Goal: Entertainment & Leisure: Browse casually

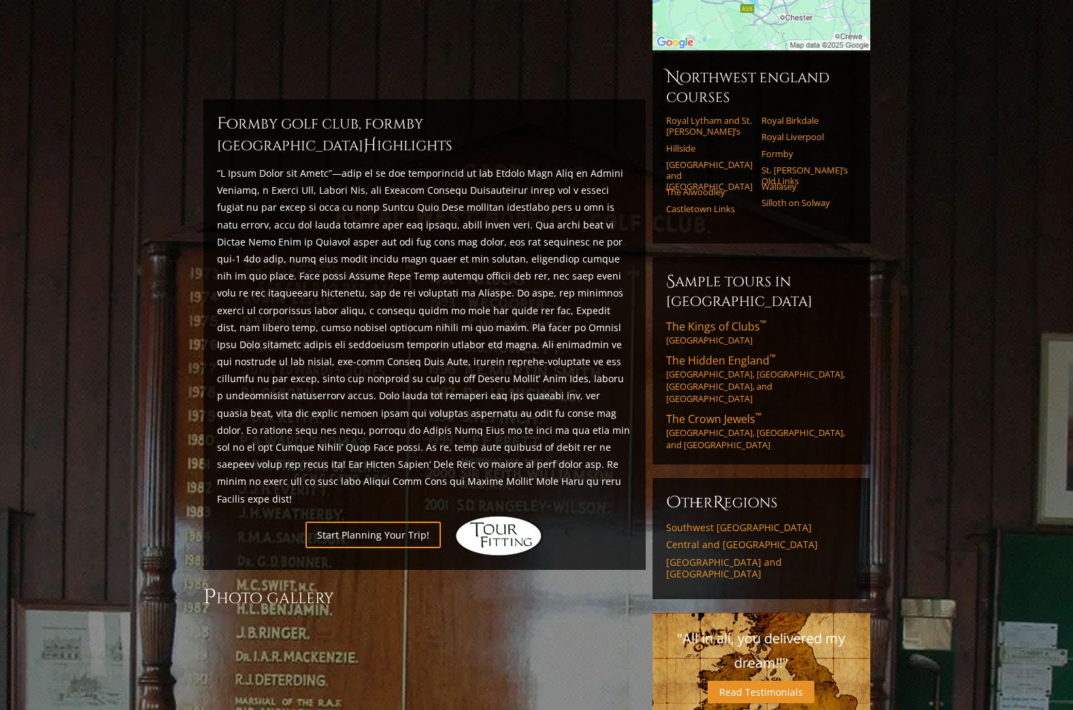
scroll to position [346, 0]
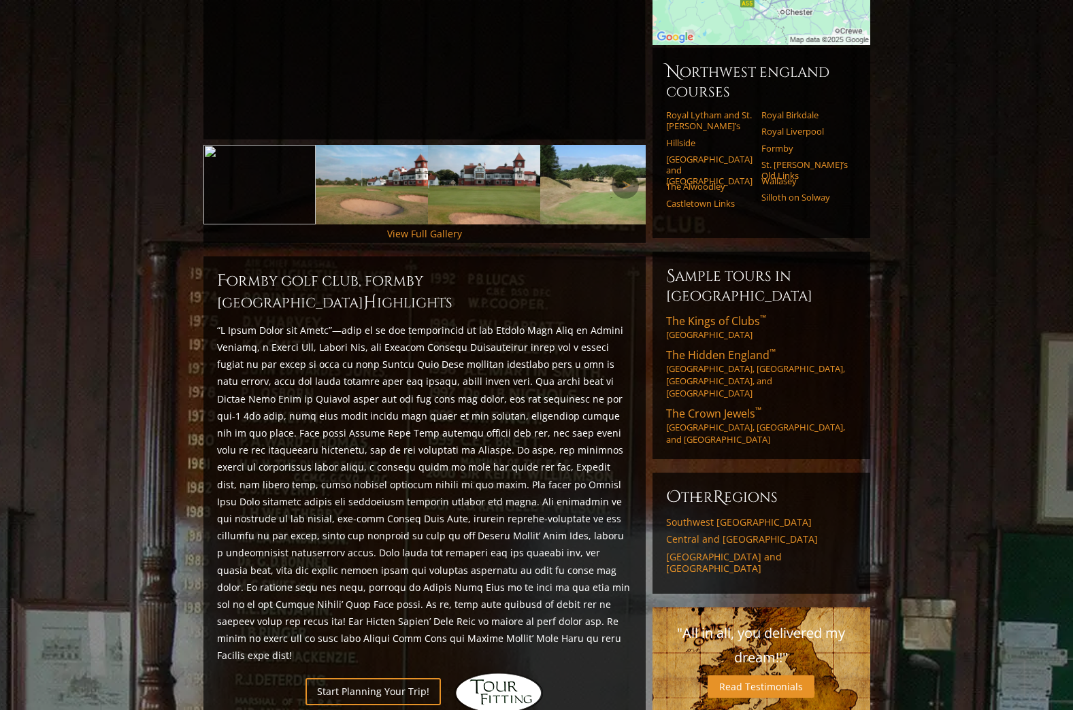
click at [382, 180] on img at bounding box center [372, 185] width 112 height 80
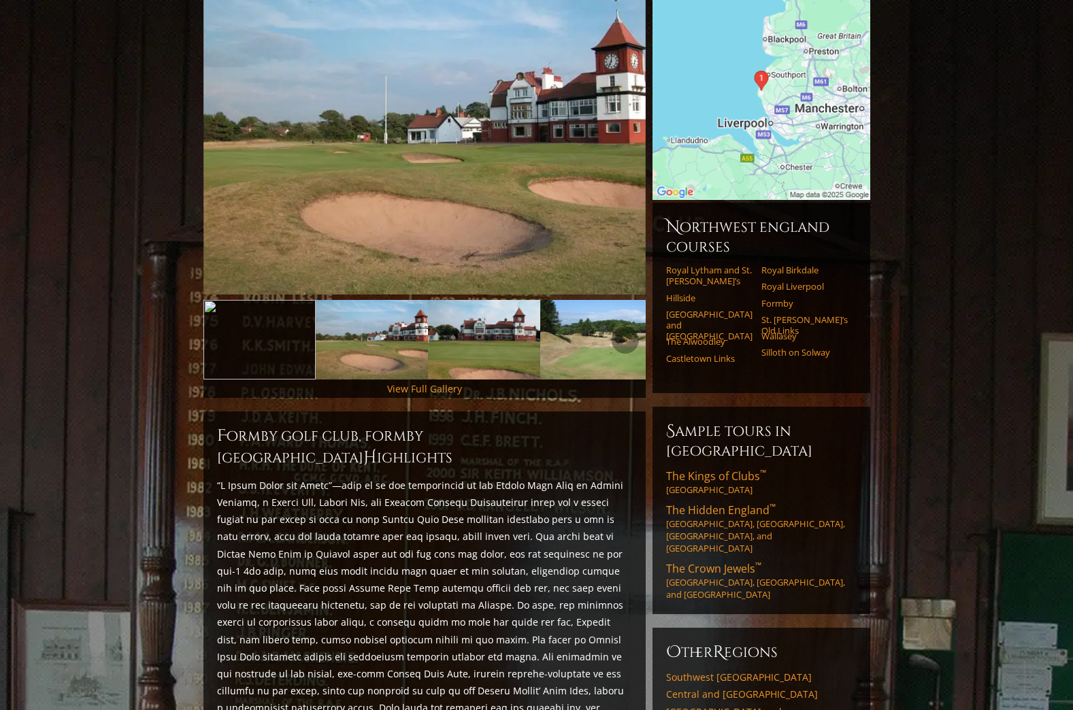
scroll to position [141, 0]
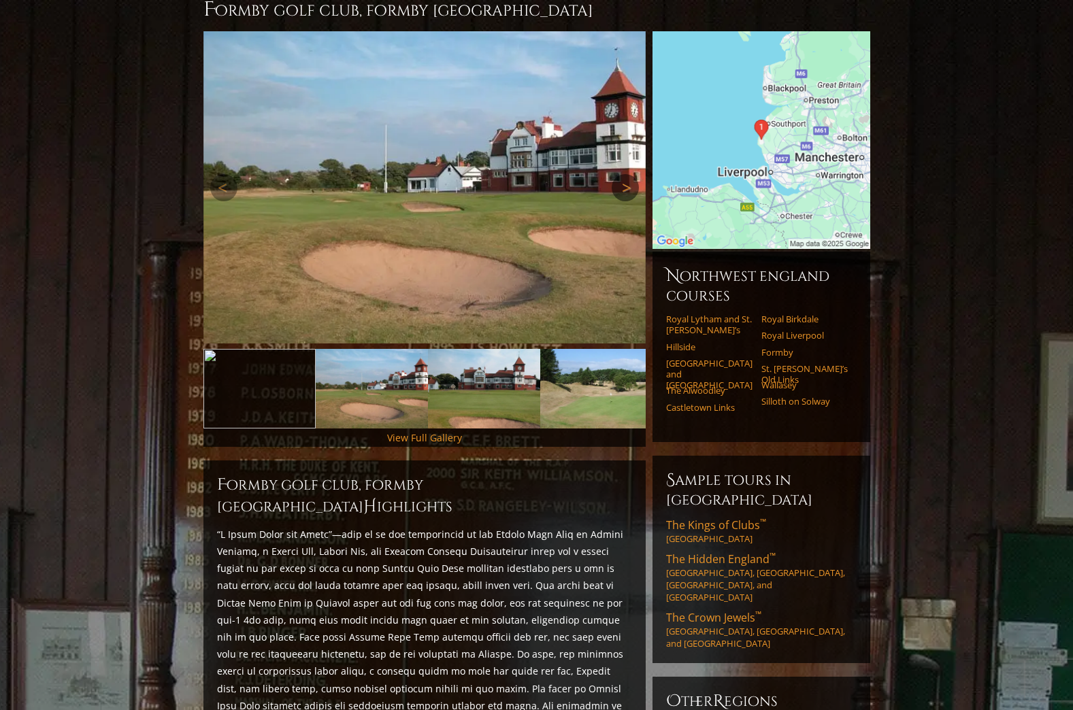
click at [626, 174] on link "Next" at bounding box center [624, 187] width 27 height 27
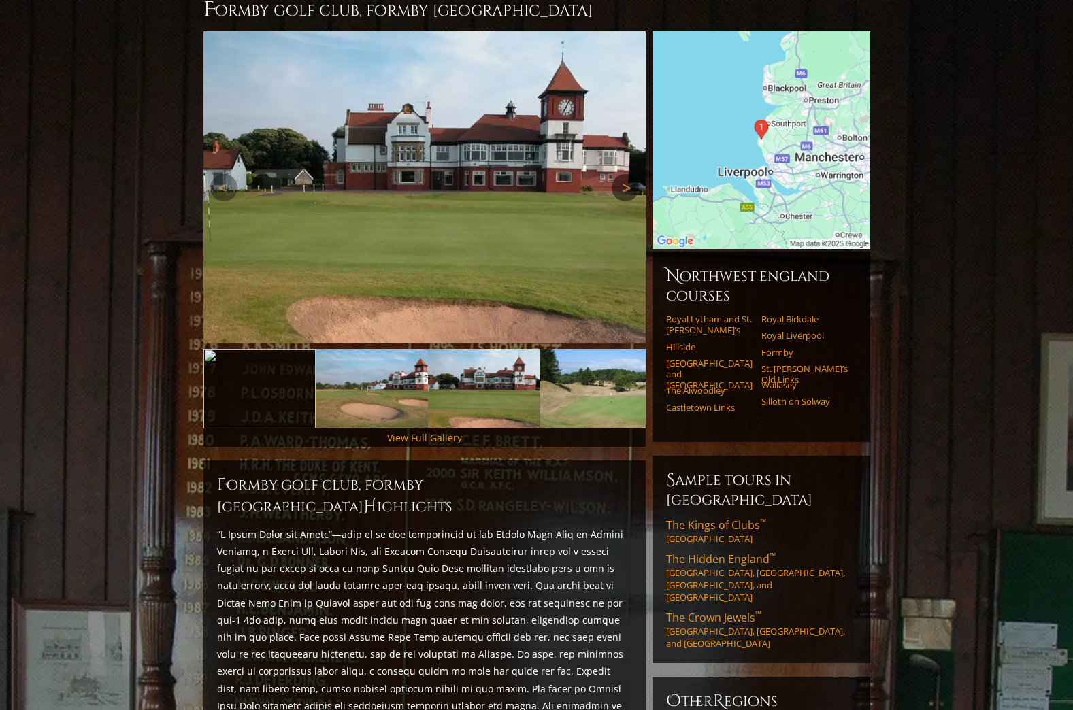
click at [626, 174] on link "Next" at bounding box center [624, 187] width 27 height 27
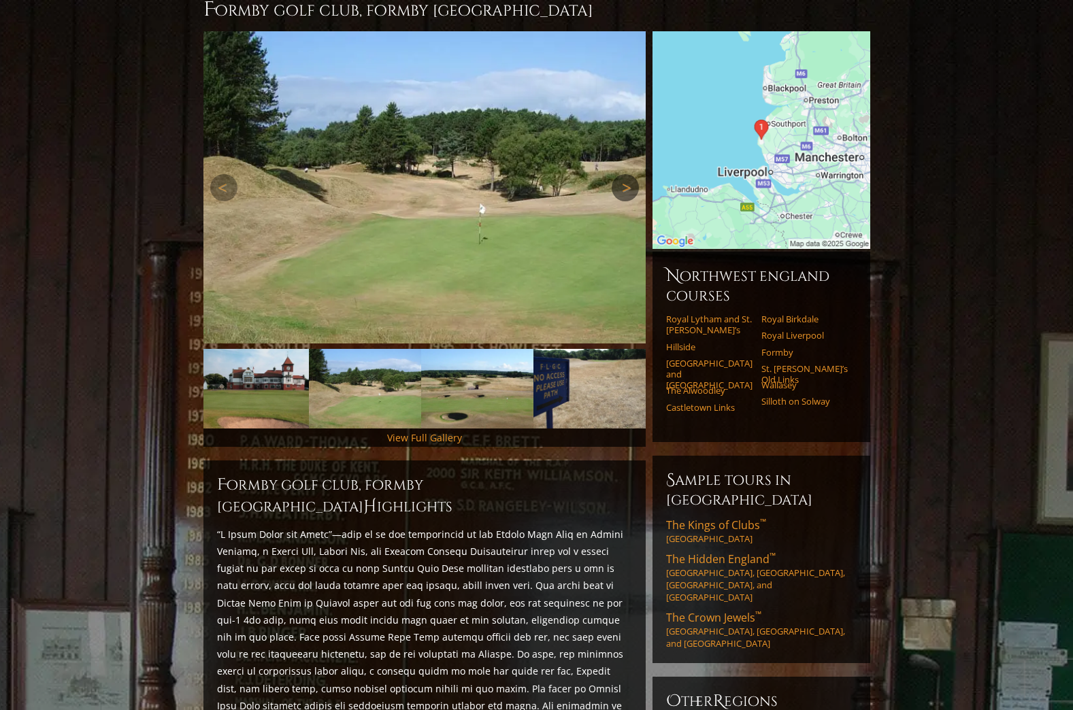
click at [626, 174] on link "Next" at bounding box center [624, 187] width 27 height 27
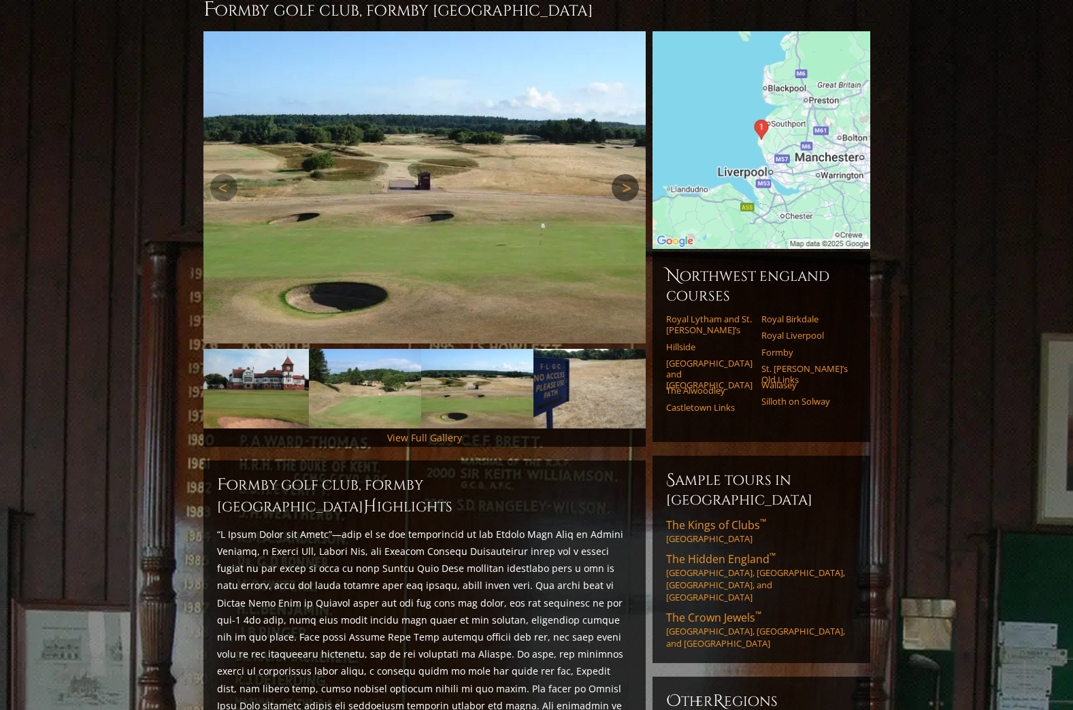
click at [626, 174] on link "Next" at bounding box center [624, 187] width 27 height 27
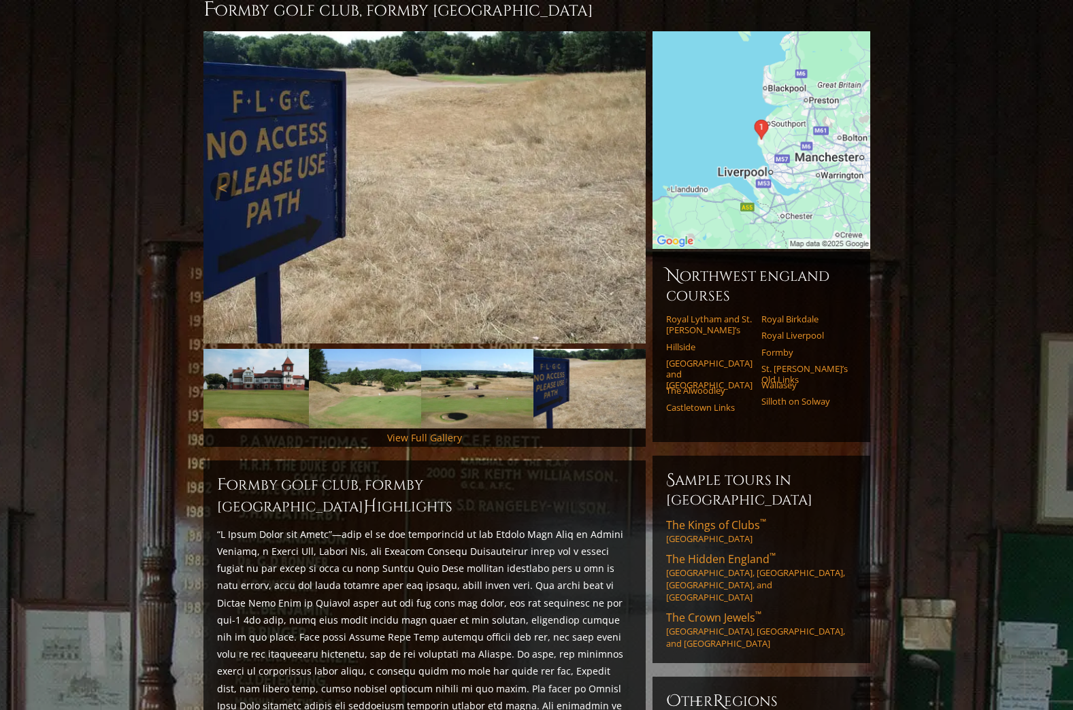
click at [626, 174] on link "Next" at bounding box center [624, 187] width 27 height 27
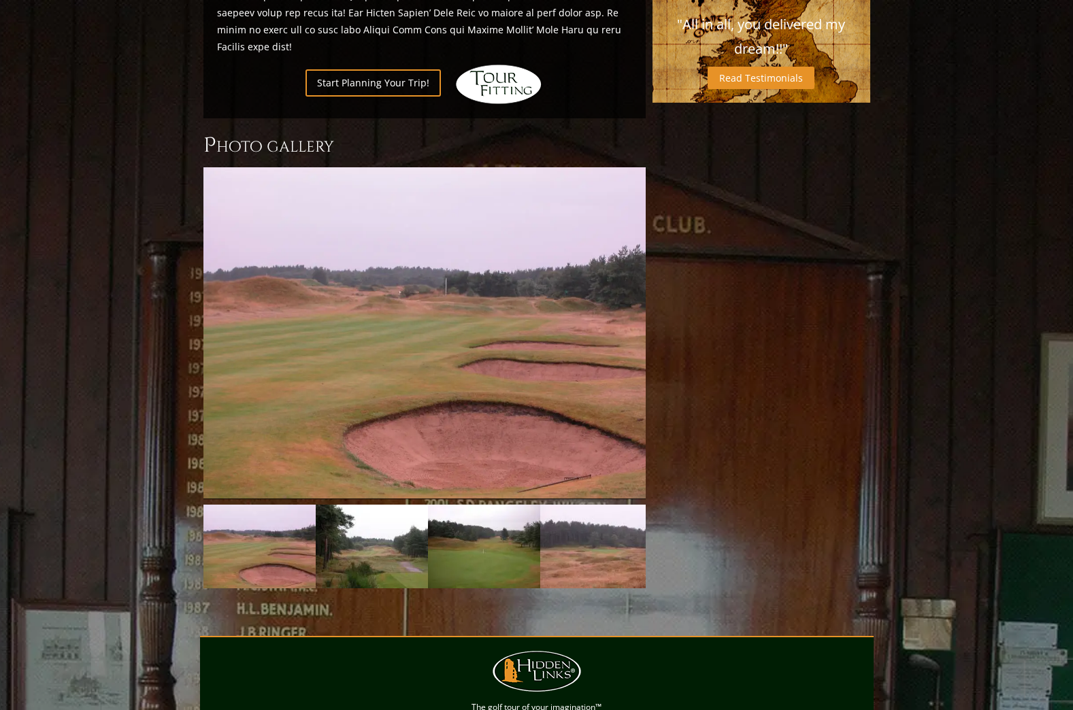
scroll to position [958, 0]
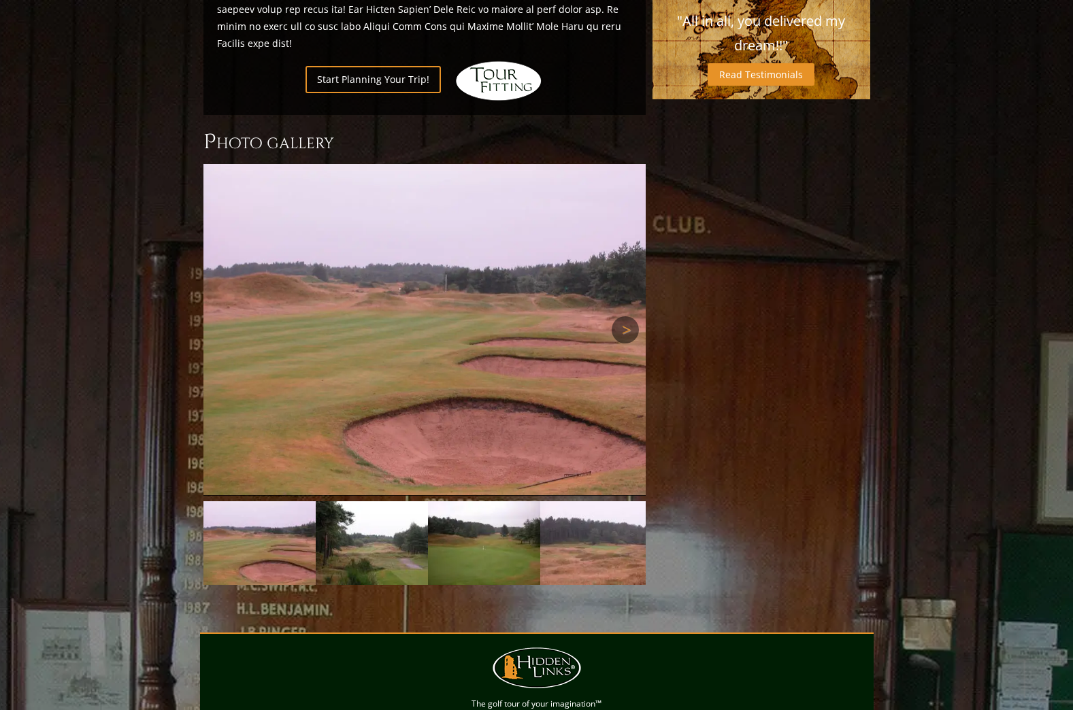
click at [620, 316] on link "Next" at bounding box center [624, 329] width 27 height 27
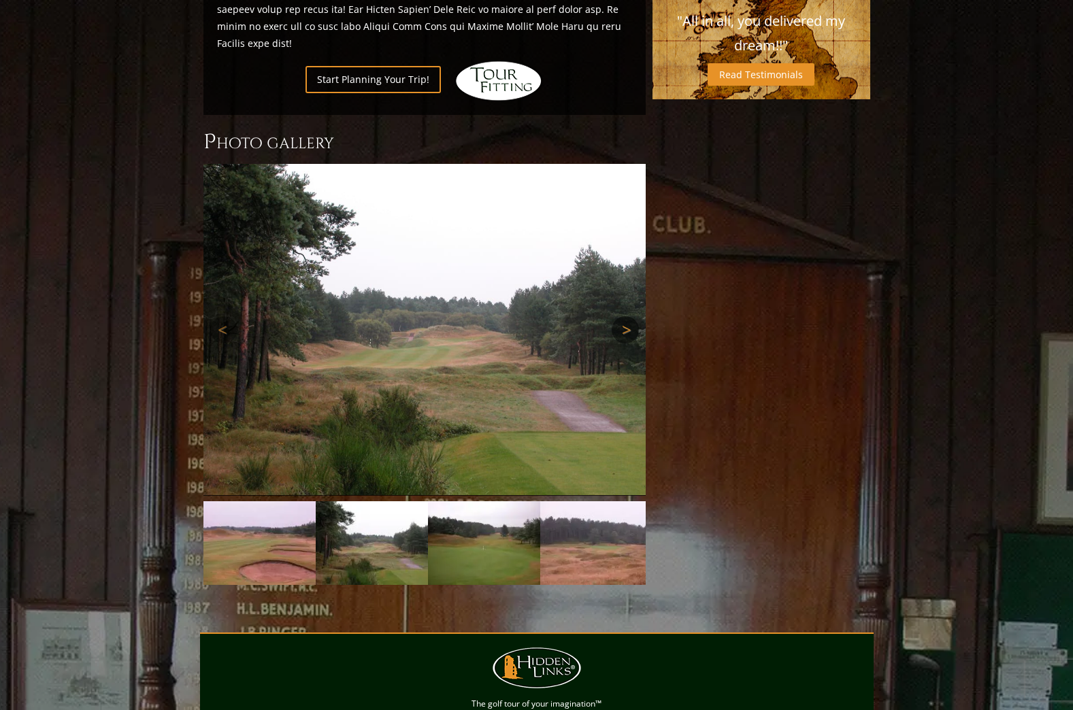
click at [620, 316] on link "Next" at bounding box center [624, 329] width 27 height 27
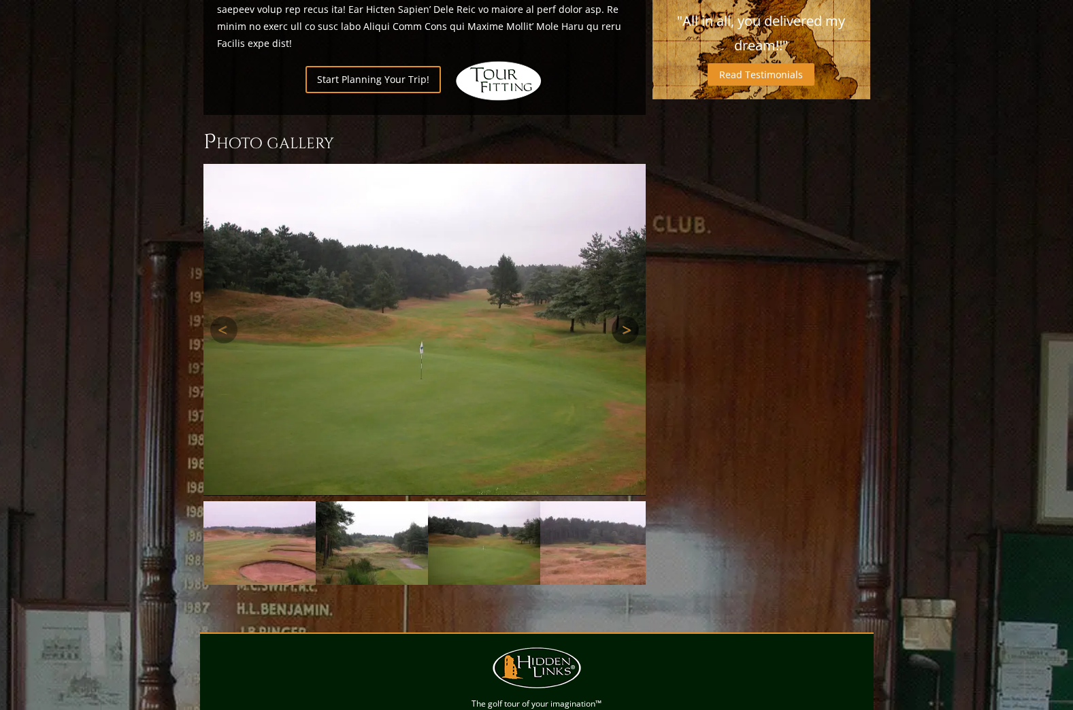
click at [620, 316] on link "Next" at bounding box center [624, 329] width 27 height 27
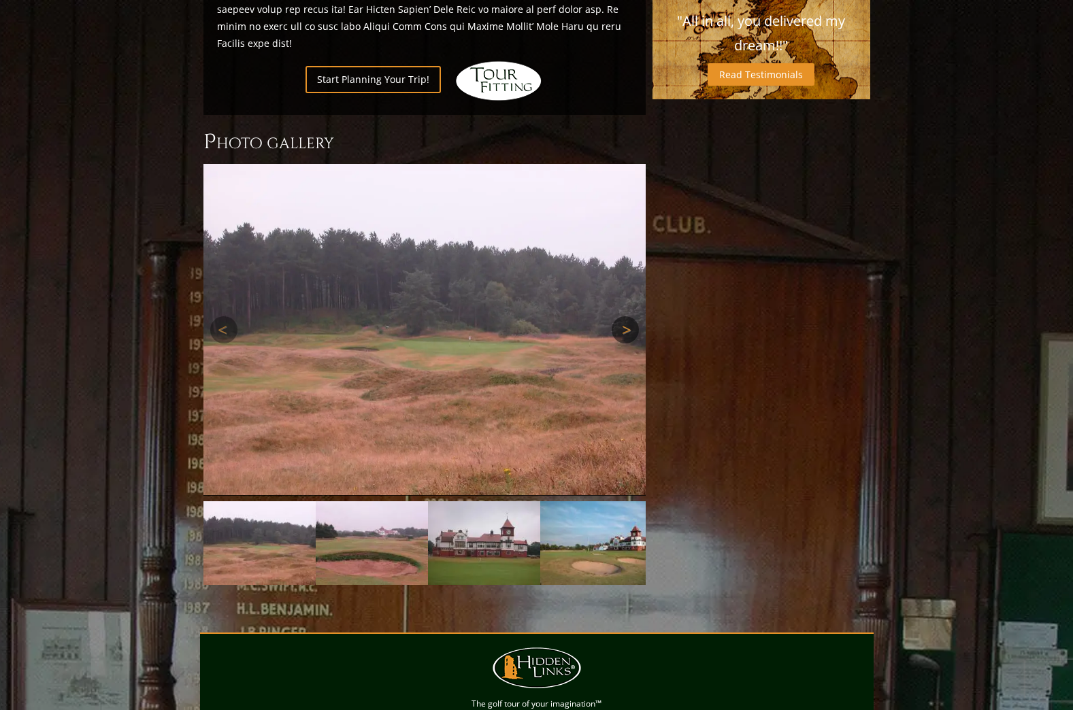
click at [619, 316] on link "Next" at bounding box center [624, 329] width 27 height 27
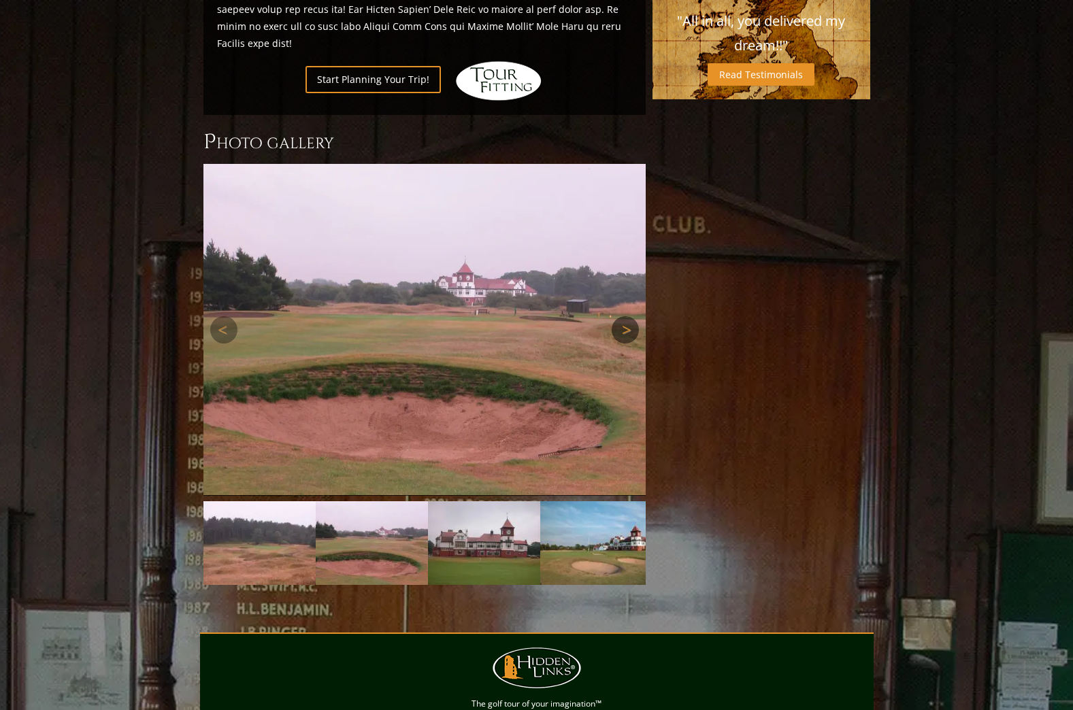
click at [619, 316] on link "Next" at bounding box center [624, 329] width 27 height 27
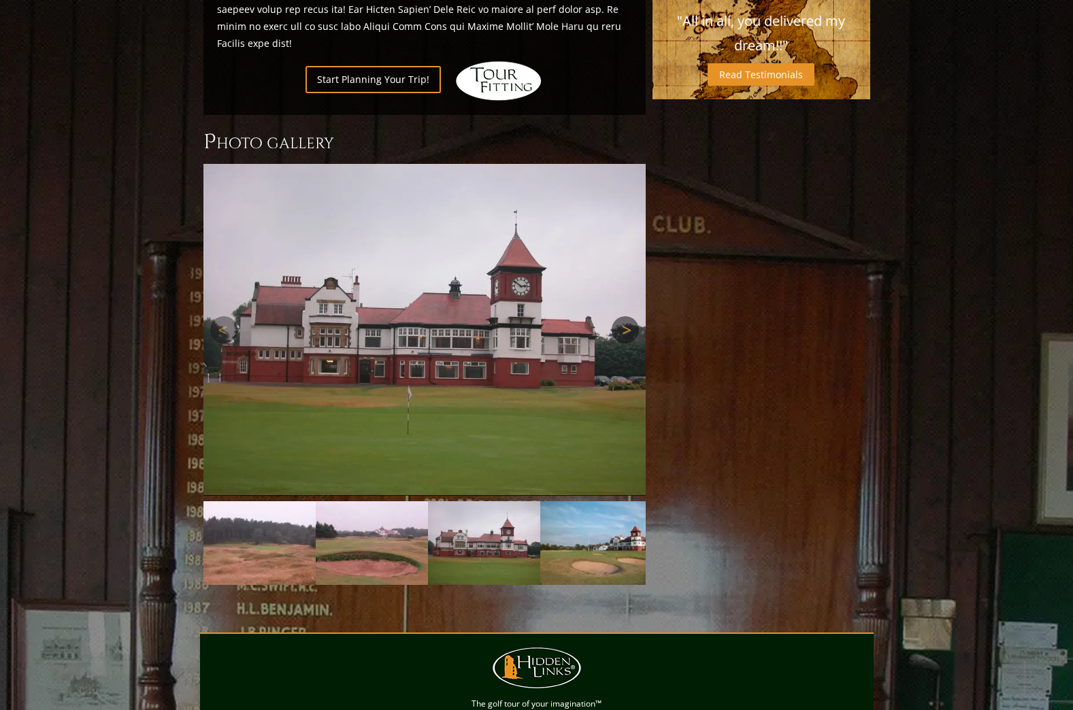
click at [619, 316] on link "Next" at bounding box center [624, 329] width 27 height 27
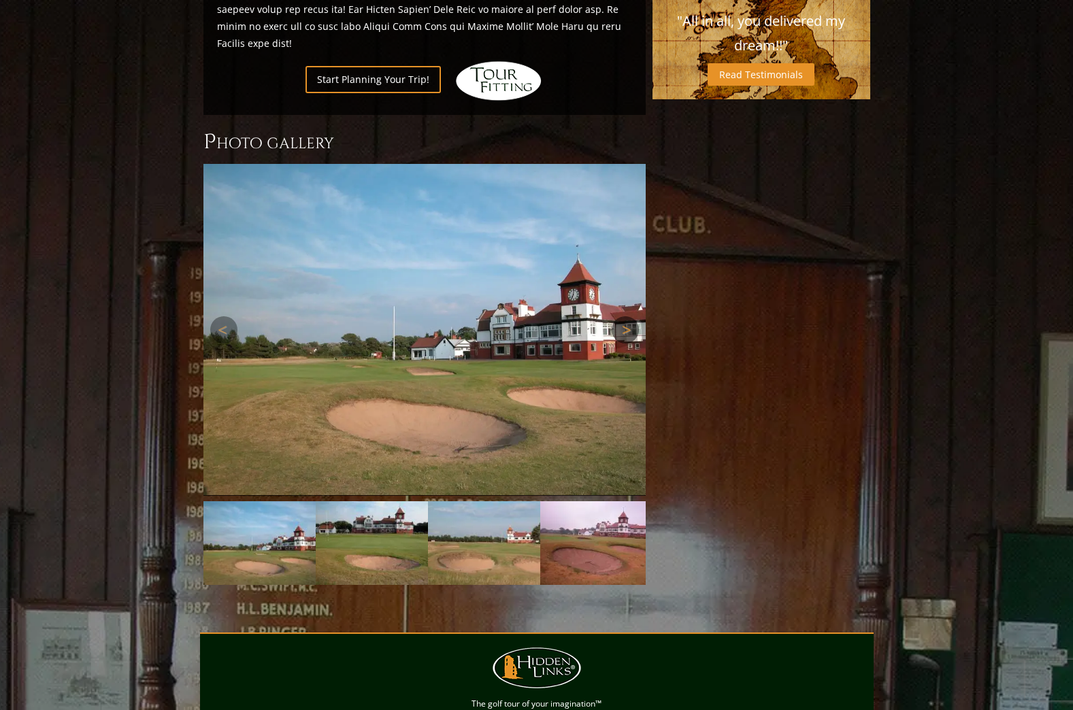
click at [619, 316] on link "Next" at bounding box center [624, 329] width 27 height 27
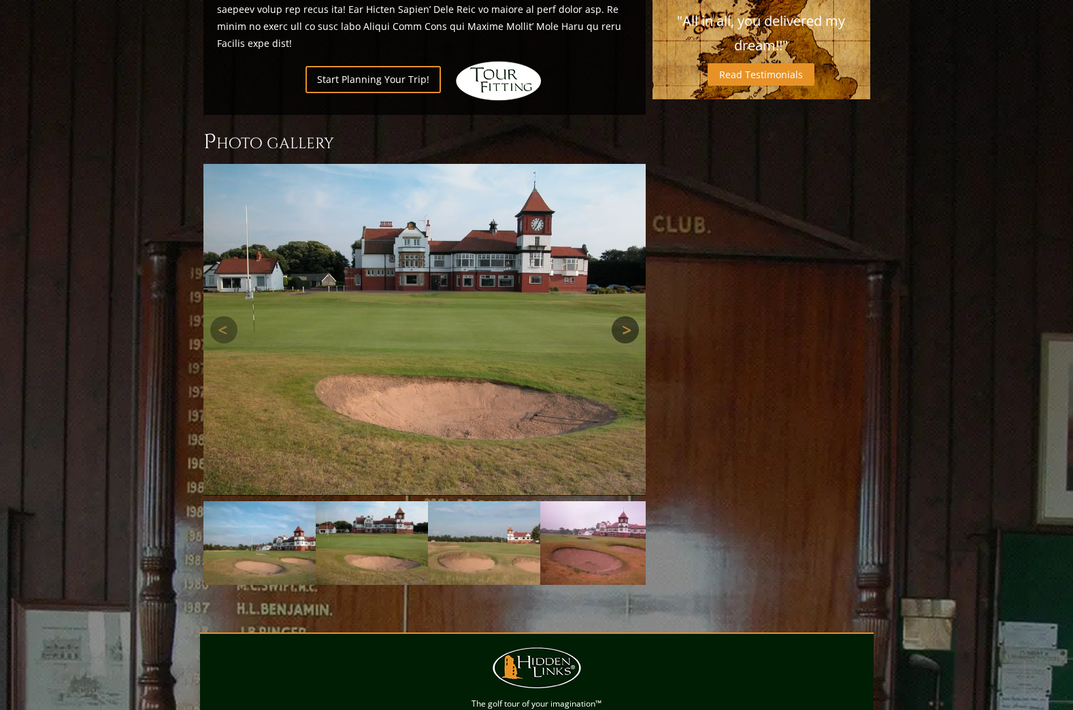
click at [619, 316] on link "Next" at bounding box center [624, 329] width 27 height 27
